Goal: Information Seeking & Learning: Find specific fact

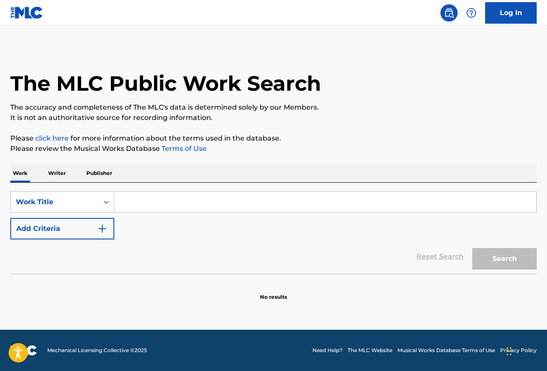
click at [103, 177] on p "Publisher" at bounding box center [99, 173] width 31 height 18
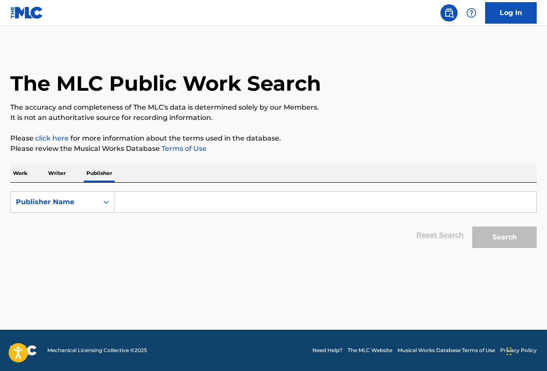
click at [155, 198] on input "Search Form" at bounding box center [325, 202] width 422 height 21
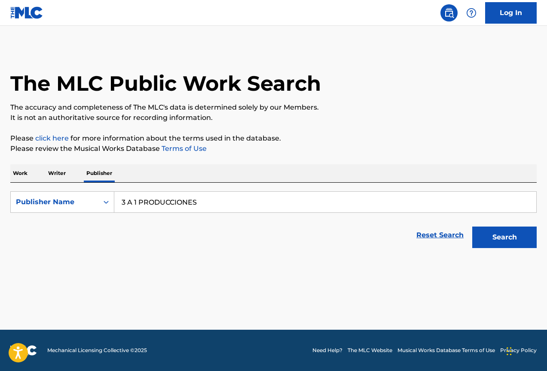
type input "3 A 1 PRODUCCIONES"
click at [472, 226] on button "Search" at bounding box center [504, 236] width 64 height 21
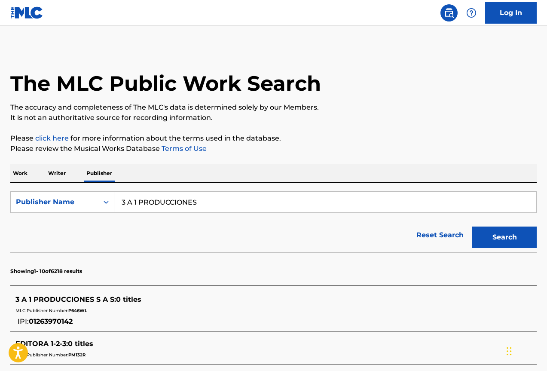
click at [55, 172] on p "Writer" at bounding box center [57, 173] width 23 height 18
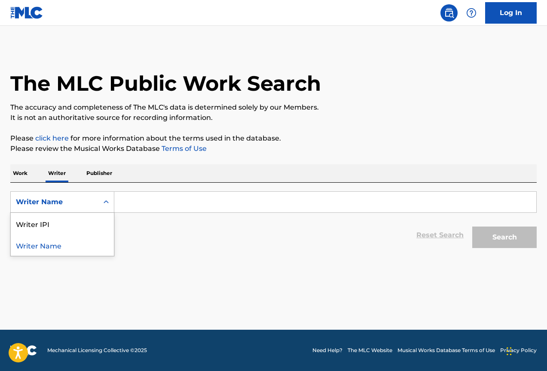
click at [102, 198] on icon "Search Form" at bounding box center [106, 202] width 9 height 9
click at [27, 174] on p "Work" at bounding box center [20, 173] width 20 height 18
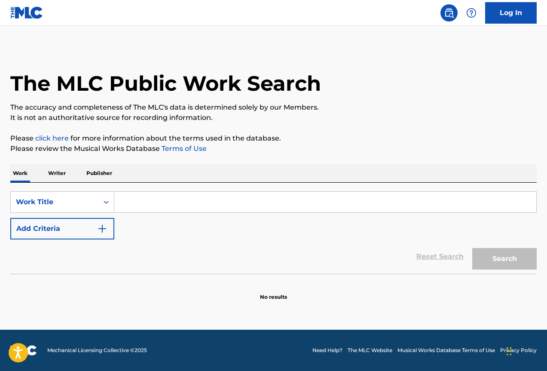
click at [193, 208] on input "Search Form" at bounding box center [325, 202] width 422 height 21
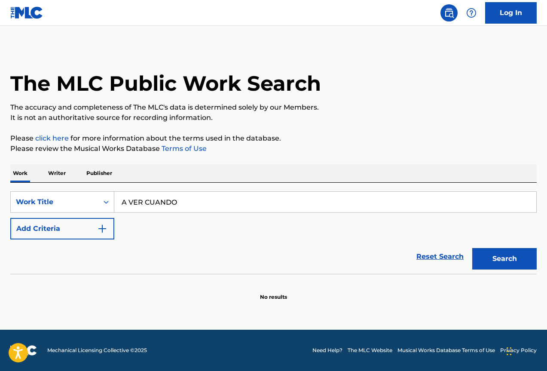
type input "A VER CUANDO"
click at [472, 248] on button "Search" at bounding box center [504, 258] width 64 height 21
click at [95, 201] on div "Work Title" at bounding box center [55, 202] width 88 height 16
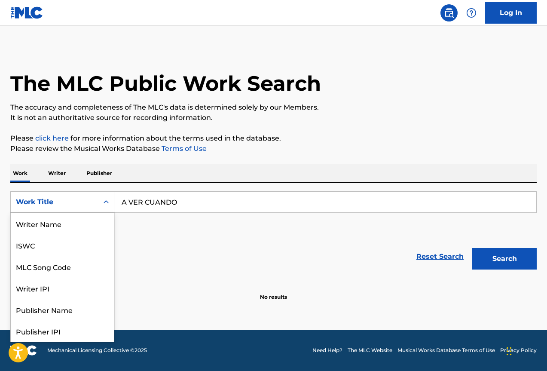
scroll to position [43, 0]
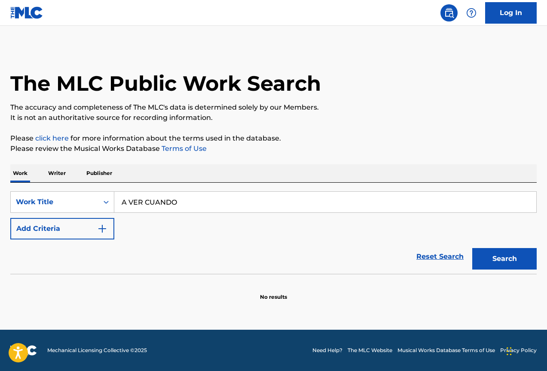
click at [56, 174] on p "Writer" at bounding box center [57, 173] width 23 height 18
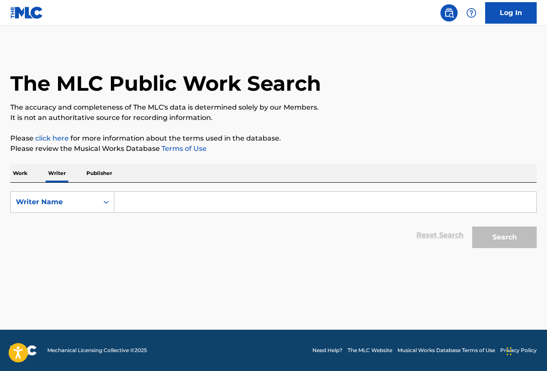
click at [154, 208] on input "Search Form" at bounding box center [325, 202] width 422 height 21
type input "R"
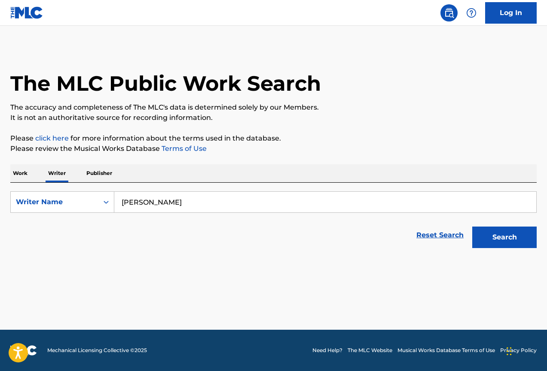
type input "[PERSON_NAME]"
click at [472, 226] on button "Search" at bounding box center [504, 236] width 64 height 21
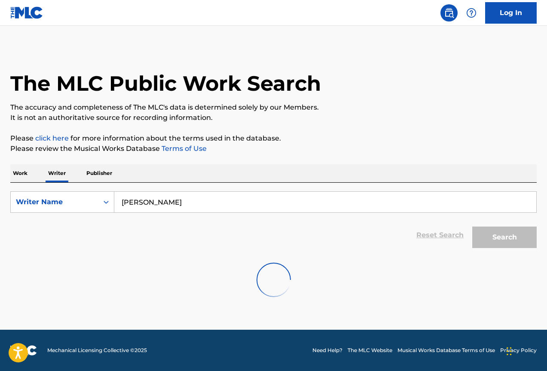
click at [24, 10] on img at bounding box center [26, 12] width 33 height 12
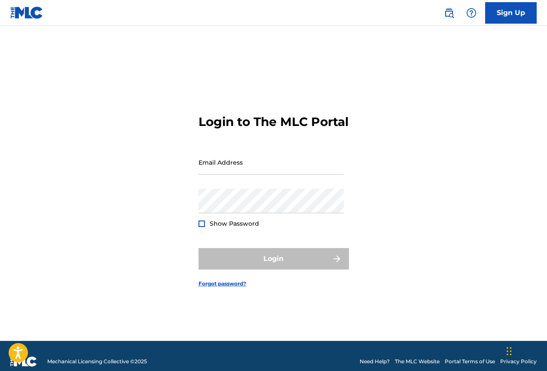
click at [28, 9] on img at bounding box center [26, 12] width 33 height 12
click at [55, 362] on span "Mechanical Licensing Collective © 2025" at bounding box center [97, 361] width 100 height 8
click at [29, 363] on img at bounding box center [23, 361] width 27 height 10
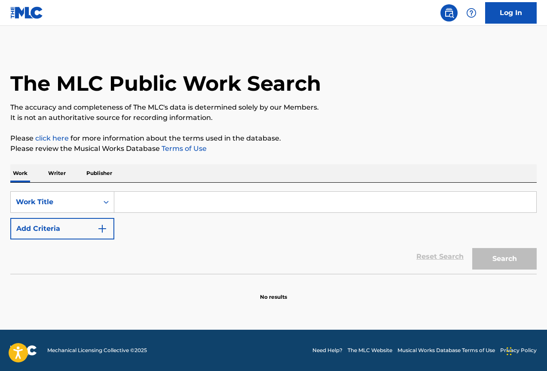
click at [57, 172] on p "Writer" at bounding box center [57, 173] width 23 height 18
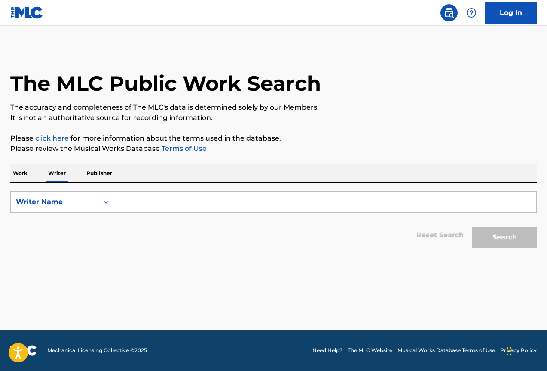
click at [109, 171] on p "Publisher" at bounding box center [99, 173] width 31 height 18
click at [170, 212] on input "Search Form" at bounding box center [325, 202] width 422 height 21
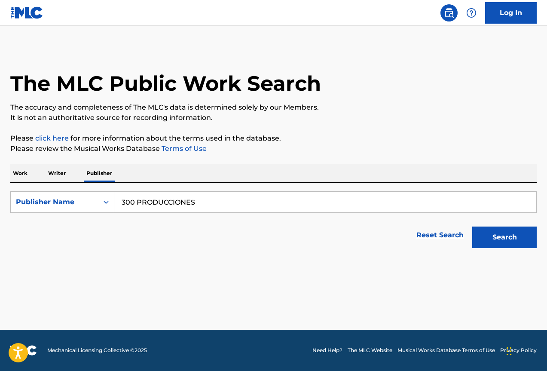
type input "300 PRODUCCIONES"
click at [472, 226] on button "Search" at bounding box center [504, 236] width 64 height 21
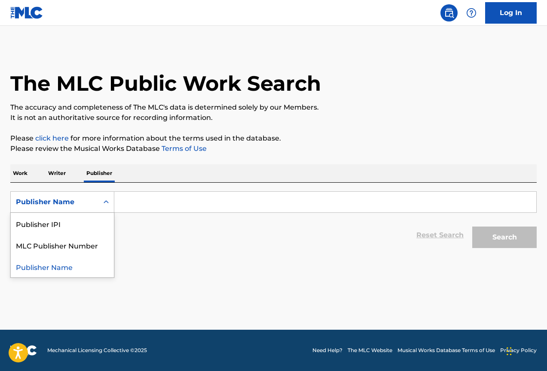
click at [105, 203] on icon "Search Form" at bounding box center [106, 202] width 9 height 9
click at [224, 297] on main "The MLC Public Work Search The accuracy and completeness of The MLC's data is d…" at bounding box center [273, 178] width 547 height 304
click at [60, 176] on p "Writer" at bounding box center [57, 173] width 23 height 18
click at [21, 174] on p "Work" at bounding box center [20, 173] width 20 height 18
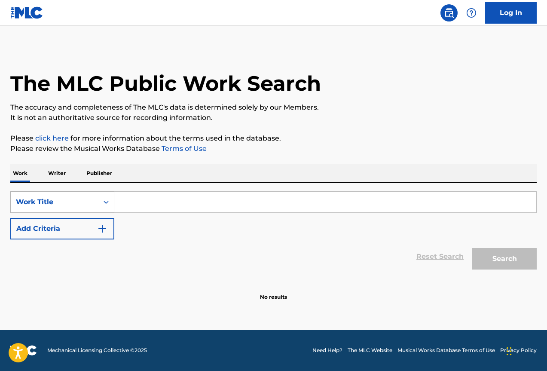
click at [99, 201] on div "Search Form" at bounding box center [105, 201] width 15 height 15
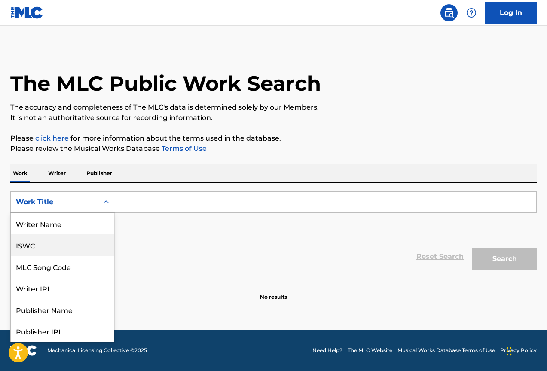
click at [62, 243] on div "ISWC" at bounding box center [62, 244] width 103 height 21
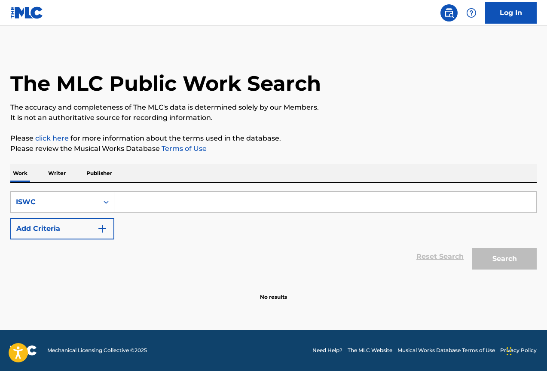
click at [160, 198] on input "Search Form" at bounding box center [325, 202] width 422 height 21
paste input "T3075057200"
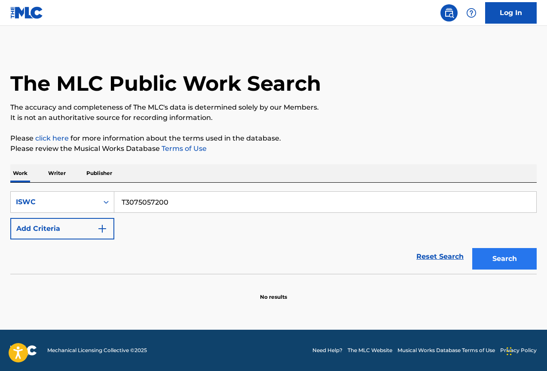
type input "T3075057200"
click at [514, 262] on button "Search" at bounding box center [504, 258] width 64 height 21
click at [98, 171] on p "Publisher" at bounding box center [99, 173] width 31 height 18
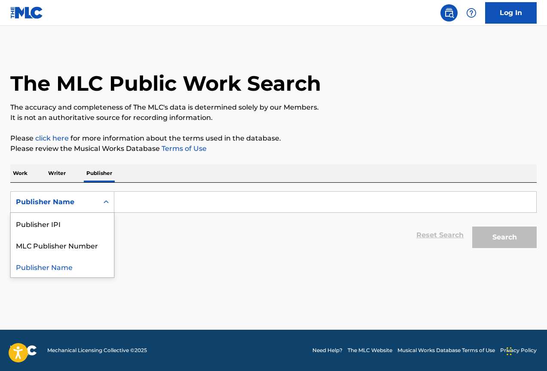
click at [101, 205] on div "Search Form" at bounding box center [105, 201] width 15 height 15
click at [85, 221] on div "Publisher IPI" at bounding box center [62, 223] width 103 height 21
click at [156, 207] on input "Search Form" at bounding box center [325, 202] width 422 height 21
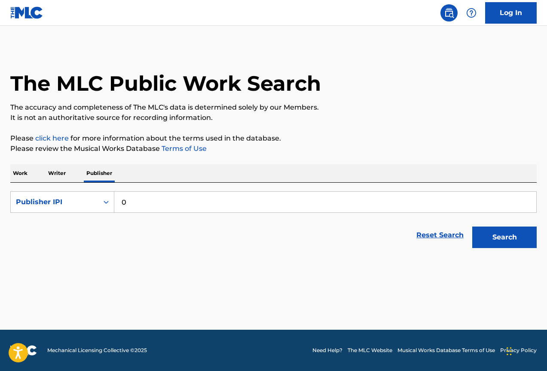
paste input "603519864"
type input "0603519864"
click at [497, 232] on button "Search" at bounding box center [504, 236] width 64 height 21
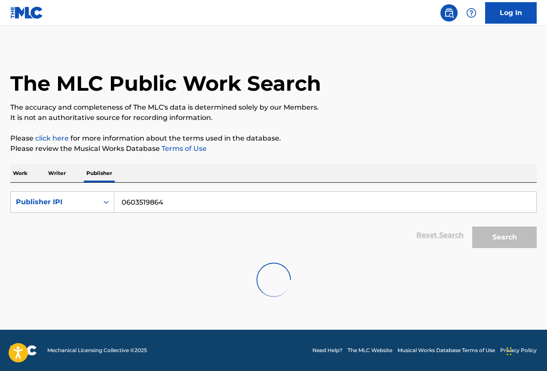
click at [145, 207] on input "0603519864" at bounding box center [325, 202] width 422 height 21
click at [144, 207] on input "0603519864" at bounding box center [325, 202] width 422 height 21
click at [144, 193] on input "Search Form" at bounding box center [325, 202] width 422 height 21
paste input "0603519864"
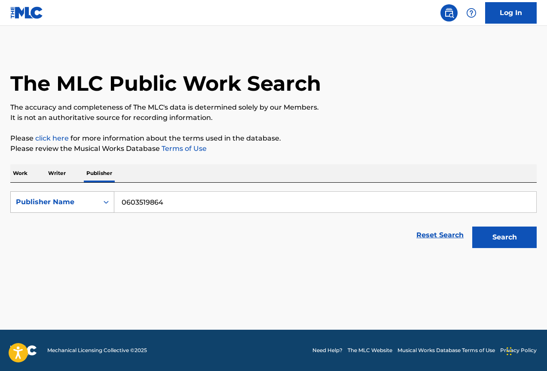
type input "0603519864"
click at [108, 201] on icon "Search Form" at bounding box center [106, 201] width 5 height 3
click at [69, 223] on div "Publisher IPI" at bounding box center [62, 223] width 103 height 21
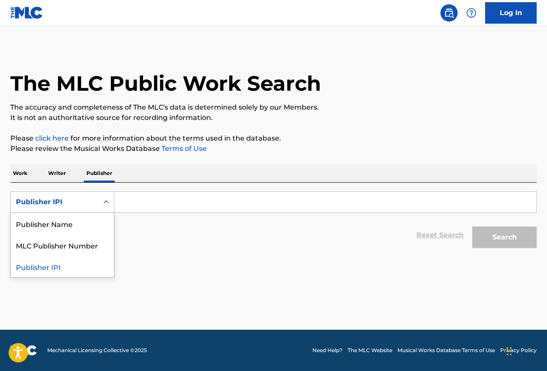
click at [88, 203] on div "Publisher IPI" at bounding box center [54, 202] width 77 height 10
click at [193, 224] on div "Reset Search Search" at bounding box center [273, 235] width 526 height 34
drag, startPoint x: 159, startPoint y: 201, endPoint x: 147, endPoint y: 200, distance: 12.5
click at [159, 201] on input "Search Form" at bounding box center [325, 202] width 422 height 21
paste input "0603519864"
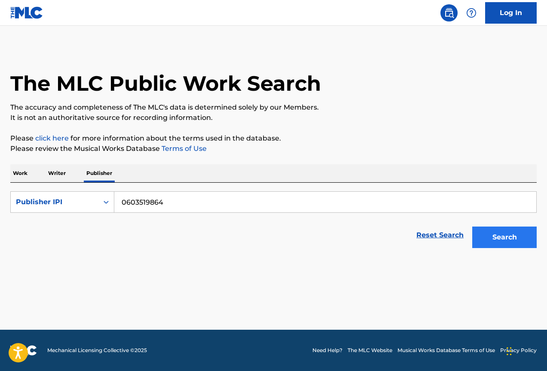
type input "0603519864"
click at [501, 239] on button "Search" at bounding box center [504, 236] width 64 height 21
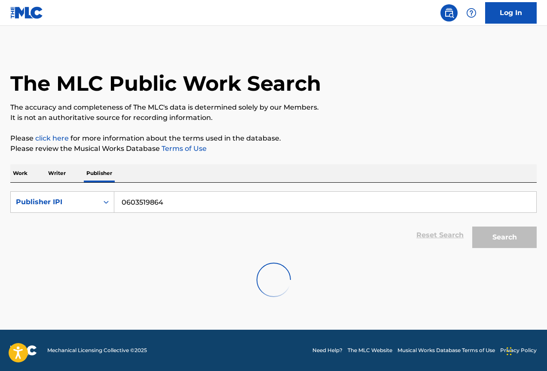
click at [134, 201] on input "0603519864" at bounding box center [325, 202] width 422 height 21
